Goal: Find specific page/section: Find specific page/section

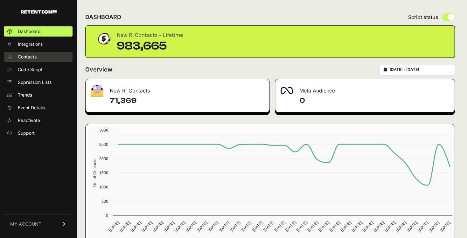
click at [30, 55] on span "Contacts" at bounding box center [27, 57] width 19 height 6
